Goal: Navigation & Orientation: Find specific page/section

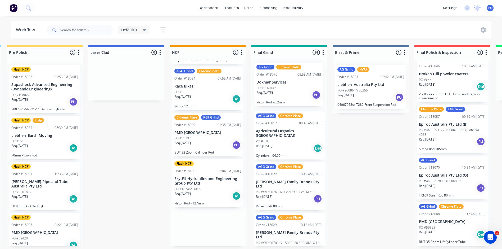
drag, startPoint x: 213, startPoint y: 78, endPoint x: 296, endPoint y: 83, distance: 83.5
click at [296, 83] on div "Submitted 1 Status colour #273444 hex #273444 Save Cancel Summaries Total order…" at bounding box center [260, 145] width 1190 height 201
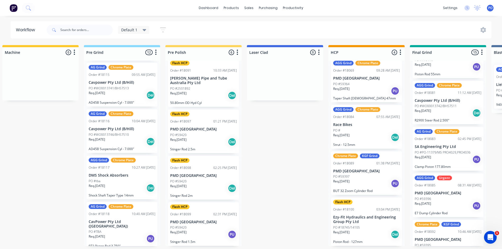
scroll to position [1, 172]
click at [377, 226] on div "PO #18745/14105" at bounding box center [366, 227] width 67 height 5
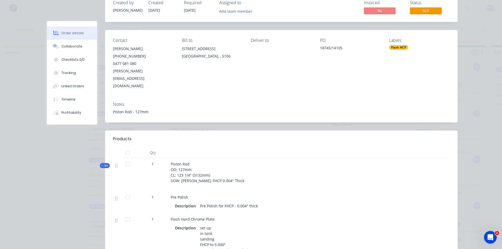
scroll to position [0, 172]
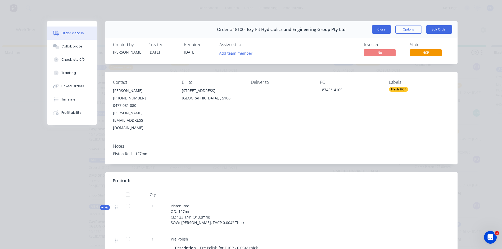
click at [380, 30] on button "Close" at bounding box center [381, 29] width 19 height 8
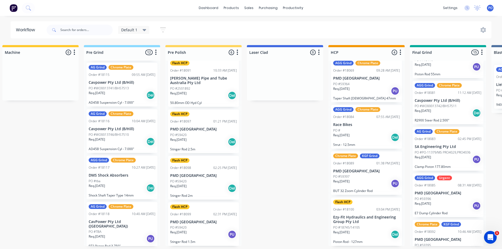
scroll to position [0, 0]
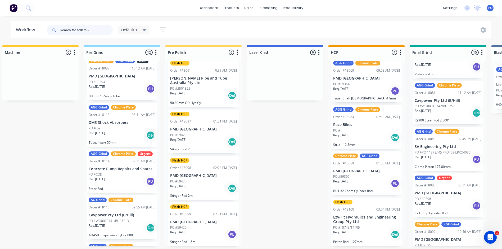
click at [72, 29] on input "text" at bounding box center [86, 30] width 52 height 11
type input "18086"
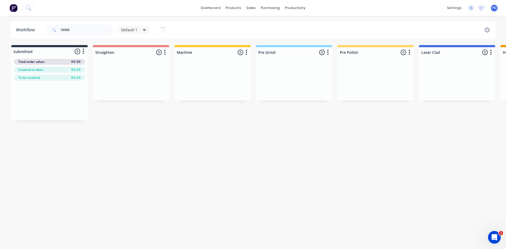
click at [9, 5] on button at bounding box center [13, 8] width 11 height 11
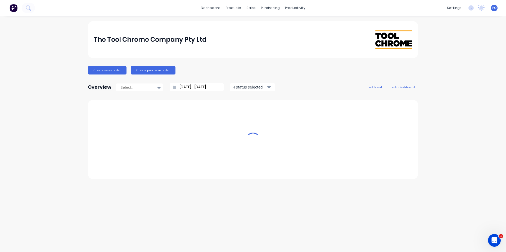
drag, startPoint x: 9, startPoint y: 5, endPoint x: 14, endPoint y: 9, distance: 6.4
click at [14, 9] on img at bounding box center [14, 8] width 8 height 8
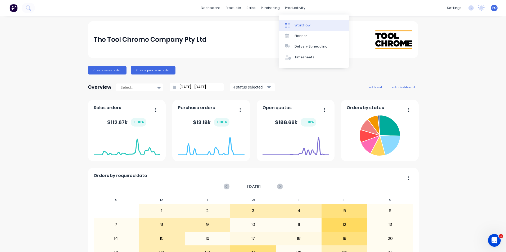
click at [294, 25] on link "Workflow" at bounding box center [314, 25] width 70 height 11
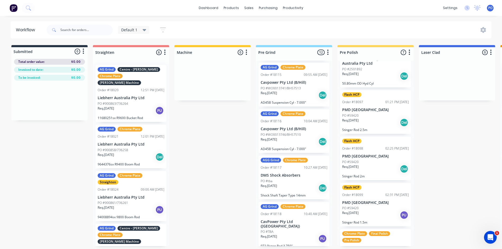
scroll to position [156, 0]
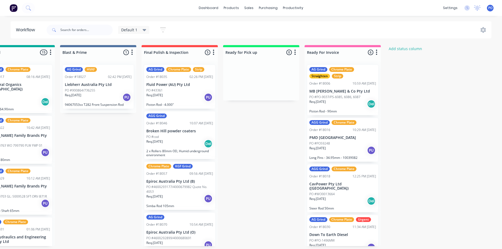
scroll to position [1, 604]
click at [270, 35] on link "Suppliers" at bounding box center [290, 37] width 70 height 11
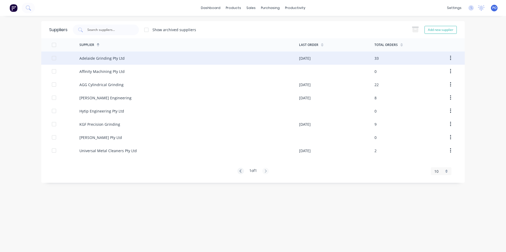
click at [55, 59] on div at bounding box center [54, 58] width 11 height 11
click at [451, 60] on icon "button" at bounding box center [450, 58] width 1 height 5
click at [53, 60] on div at bounding box center [54, 58] width 11 height 11
click at [453, 58] on button "button" at bounding box center [450, 58] width 12 height 10
click at [224, 57] on div "Adelaide Grinding Pty Ltd" at bounding box center [189, 58] width 220 height 13
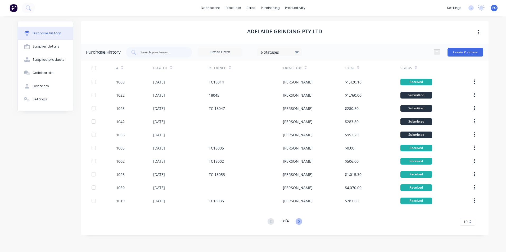
click at [300, 222] on icon at bounding box center [299, 221] width 2 height 3
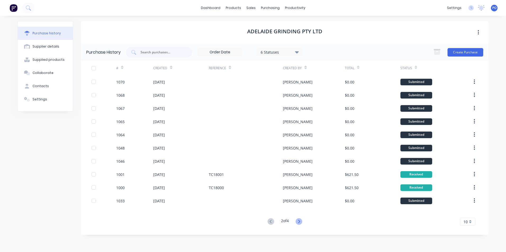
click at [298, 224] on icon at bounding box center [299, 222] width 7 height 7
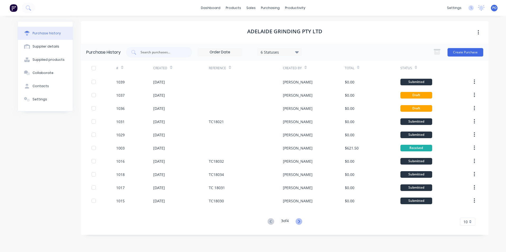
click at [301, 222] on icon at bounding box center [299, 222] width 7 height 7
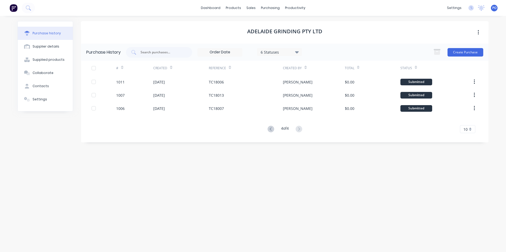
click at [294, 209] on div "Adelaide Grinding Pty Ltd Purchase History 6 Statuses 6 Statuses Create Purchas…" at bounding box center [285, 131] width 408 height 221
click at [283, 193] on div "Adelaide Grinding Pty Ltd Purchase History 6 Statuses 6 Statuses Create Purchas…" at bounding box center [285, 131] width 408 height 221
click at [270, 127] on icon at bounding box center [271, 129] width 7 height 7
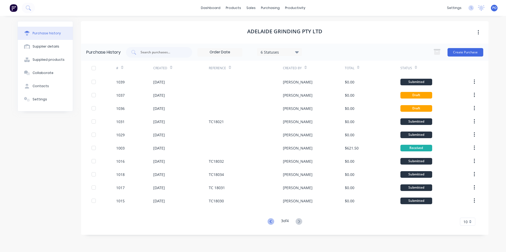
click at [271, 220] on icon at bounding box center [271, 222] width 7 height 7
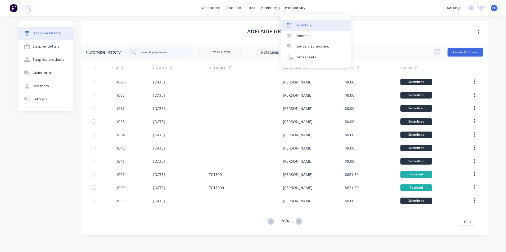
click at [299, 25] on div "Workflow" at bounding box center [304, 25] width 16 height 5
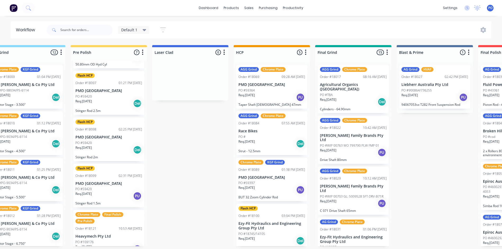
scroll to position [130, 0]
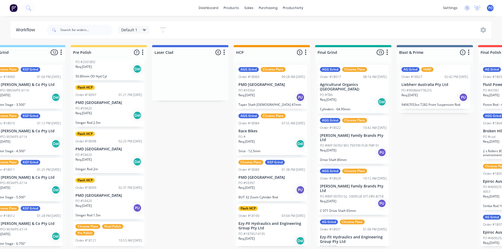
click at [119, 199] on div "PO #59420" at bounding box center [108, 200] width 67 height 5
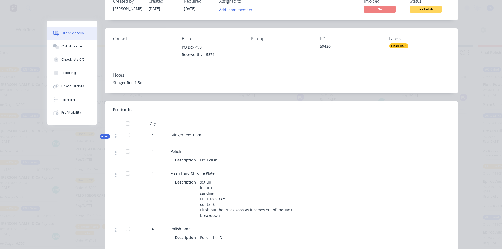
scroll to position [0, 0]
